Goal: Browse casually: Explore the website without a specific task or goal

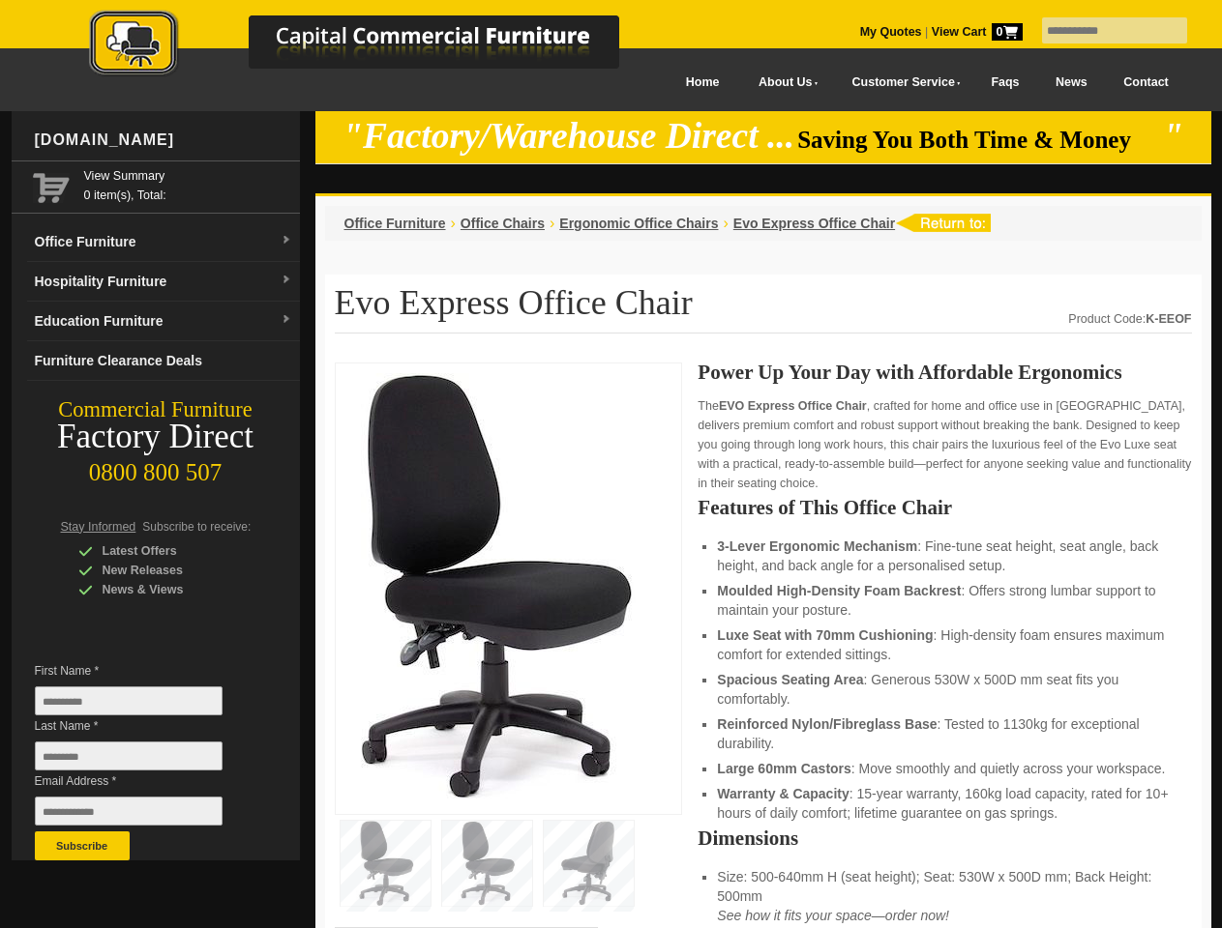
click at [1102, 31] on input "text" at bounding box center [1114, 30] width 145 height 26
click at [143, 761] on input "Last Name *" at bounding box center [129, 756] width 188 height 29
click at [82, 846] on button "Subscribe" at bounding box center [82, 846] width 95 height 29
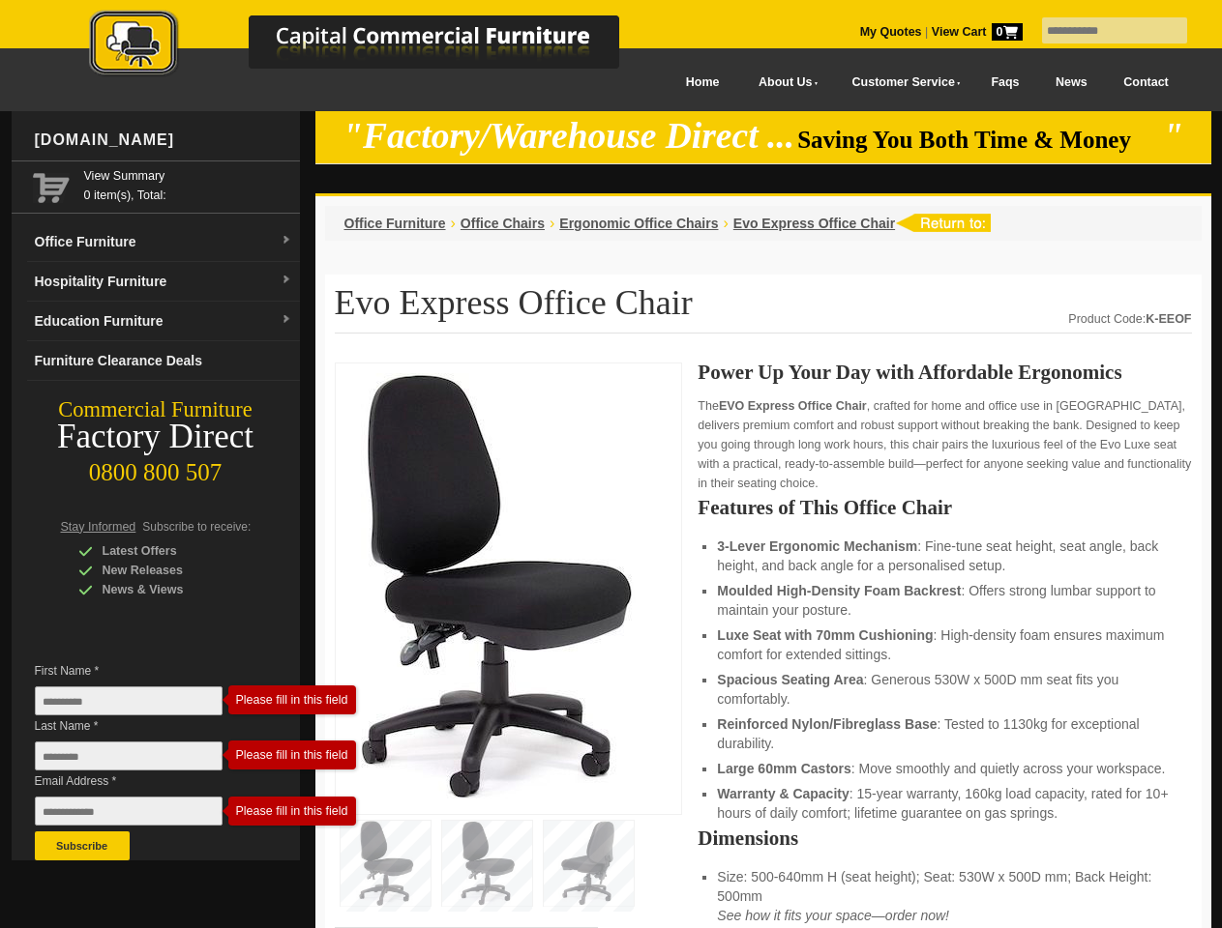
click at [763, 646] on li "Luxe Seat with 70mm Cushioning : High-density foam ensures maximum comfort for …" at bounding box center [944, 645] width 455 height 39
